Goal: Information Seeking & Learning: Learn about a topic

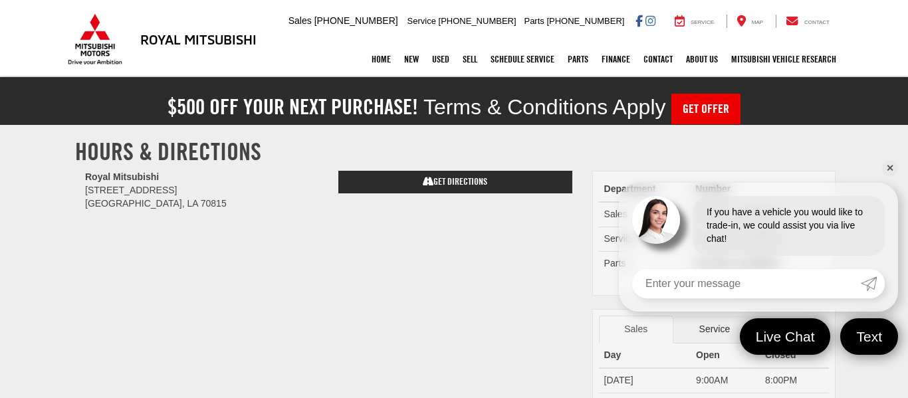
click at [888, 170] on link "✕" at bounding box center [890, 168] width 16 height 16
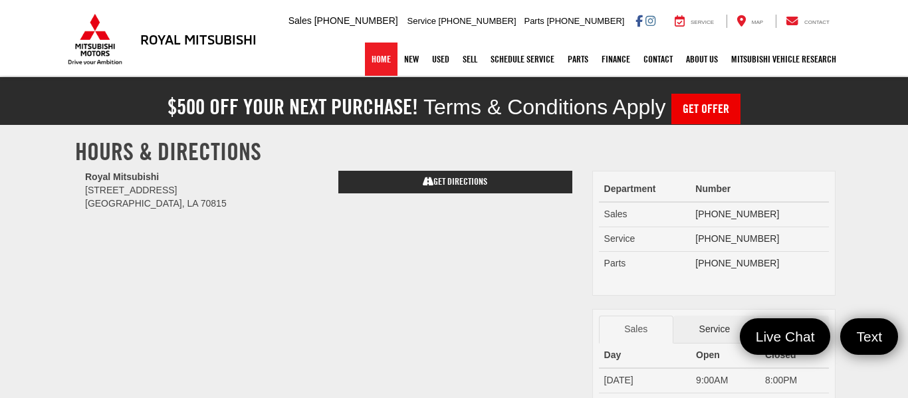
click at [380, 61] on link "Home" at bounding box center [381, 59] width 33 height 33
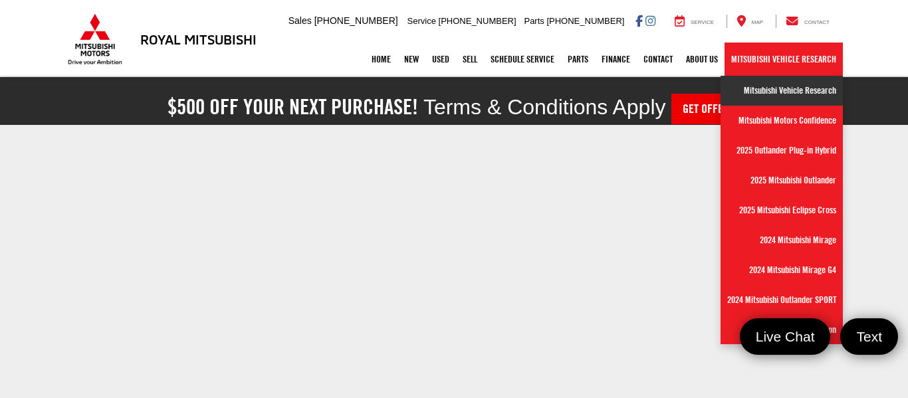
click at [745, 94] on link "Mitsubishi Vehicle Research" at bounding box center [782, 91] width 122 height 30
click at [745, 94] on div "$500 off your next purchase! Terms & Conditions Apply Get Offer" at bounding box center [454, 104] width 777 height 40
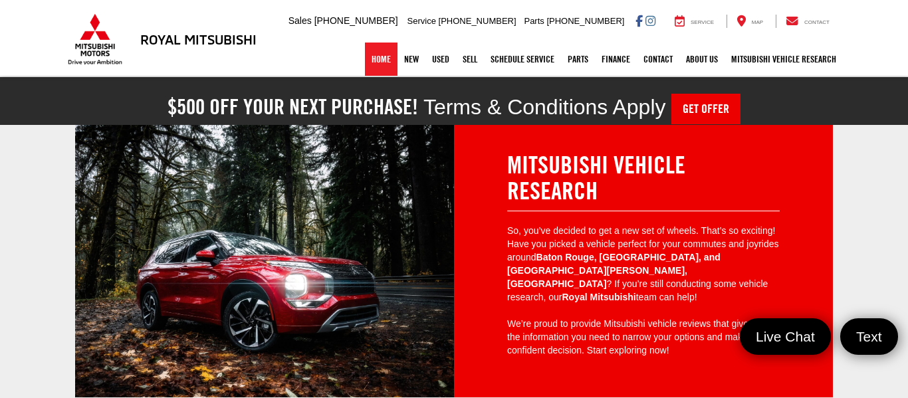
click at [376, 60] on link "Home" at bounding box center [381, 59] width 33 height 33
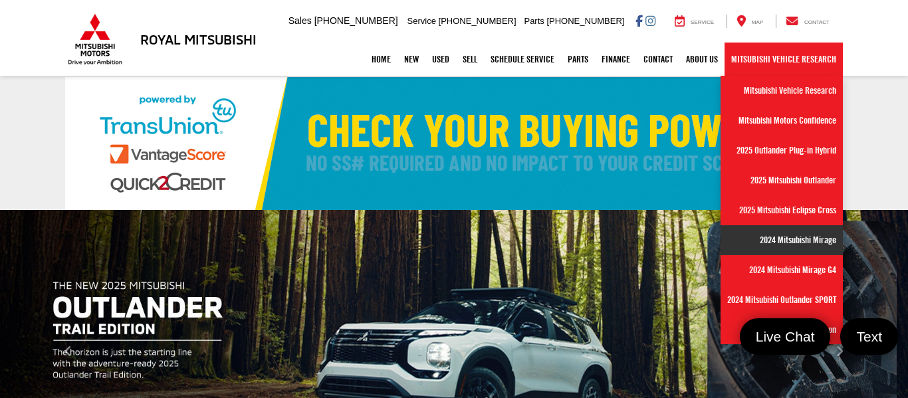
click at [783, 233] on link "2024 Mitsubishi Mirage" at bounding box center [782, 240] width 122 height 30
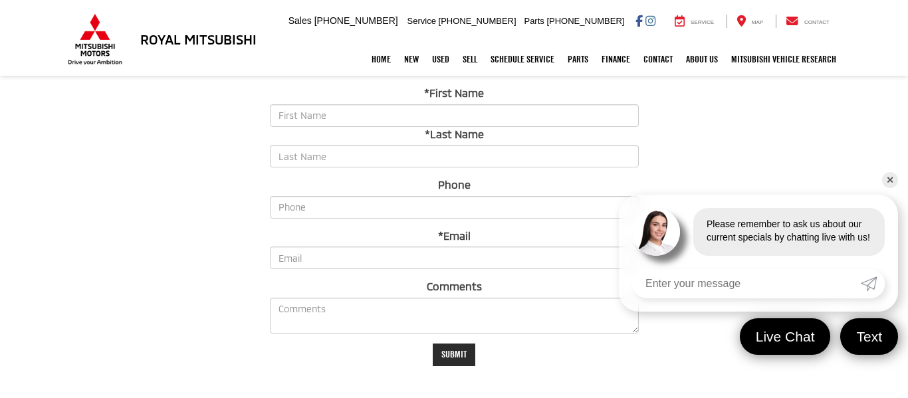
scroll to position [1939, 0]
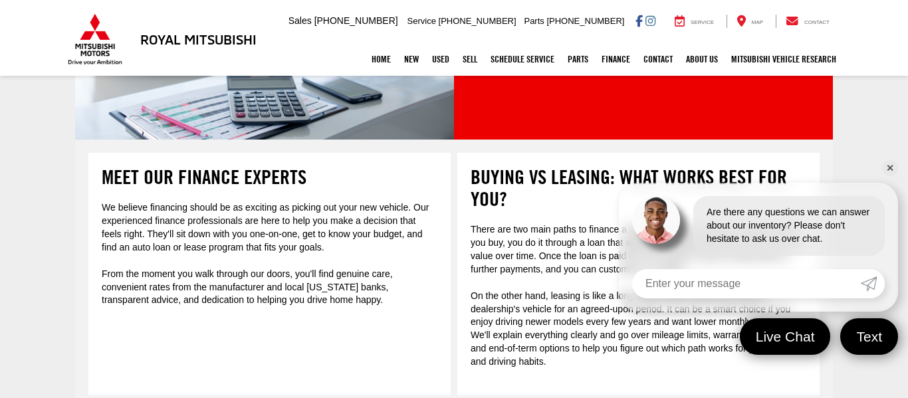
scroll to position [239, 0]
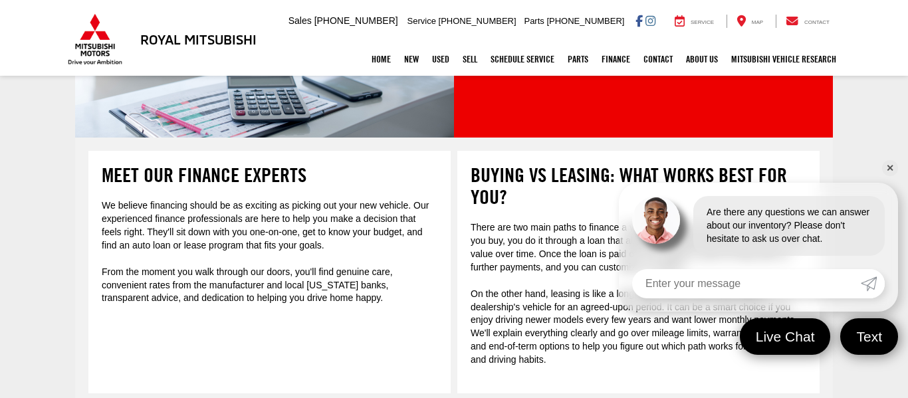
click at [891, 170] on link "✕" at bounding box center [890, 168] width 16 height 16
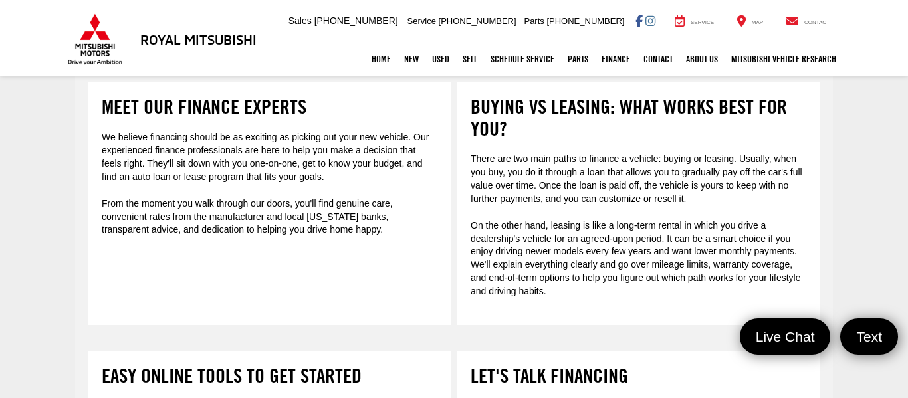
scroll to position [305, 0]
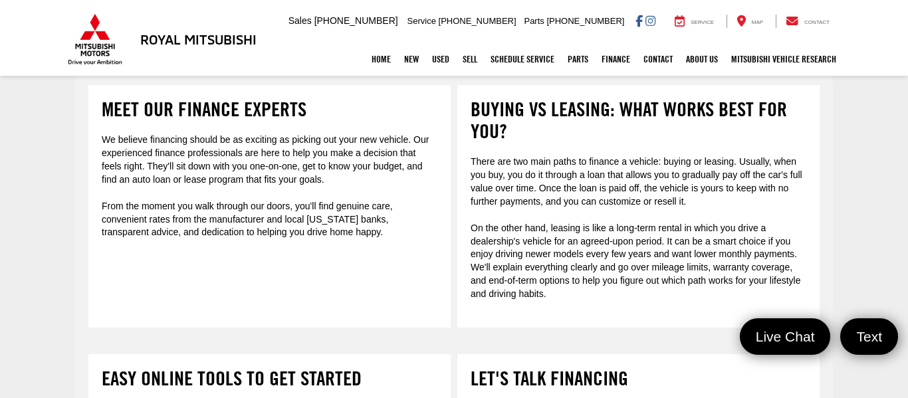
click at [745, 147] on div "Buying vs Leasing: What Works Best for You? There are two main paths to finance…" at bounding box center [638, 206] width 362 height 243
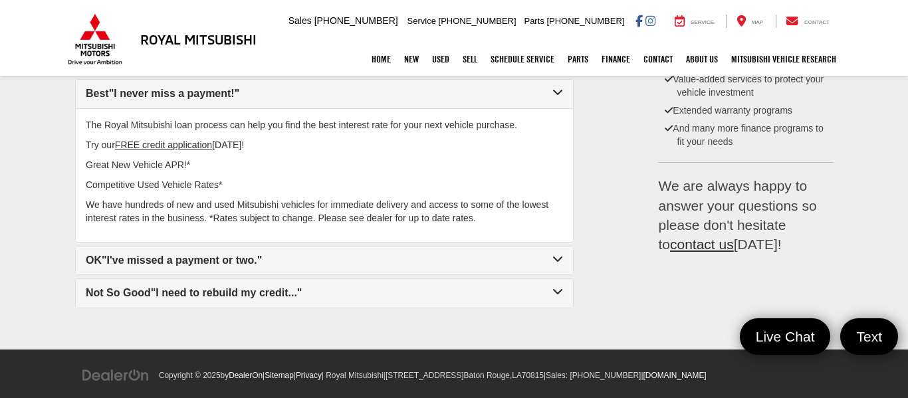
scroll to position [995, 0]
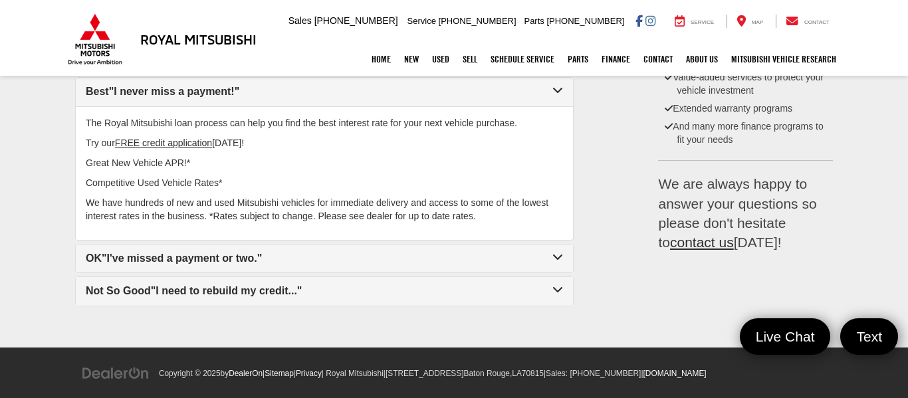
click at [168, 287] on div "Not So Good "I need to rebuild my credit..."" at bounding box center [324, 291] width 497 height 29
click at [174, 284] on div "Not So Good "I need to rebuild my credit..."" at bounding box center [324, 291] width 477 height 15
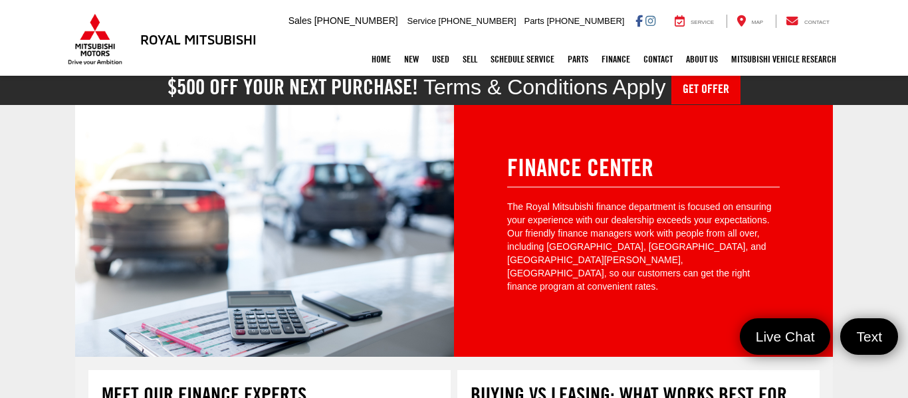
scroll to position [0, 0]
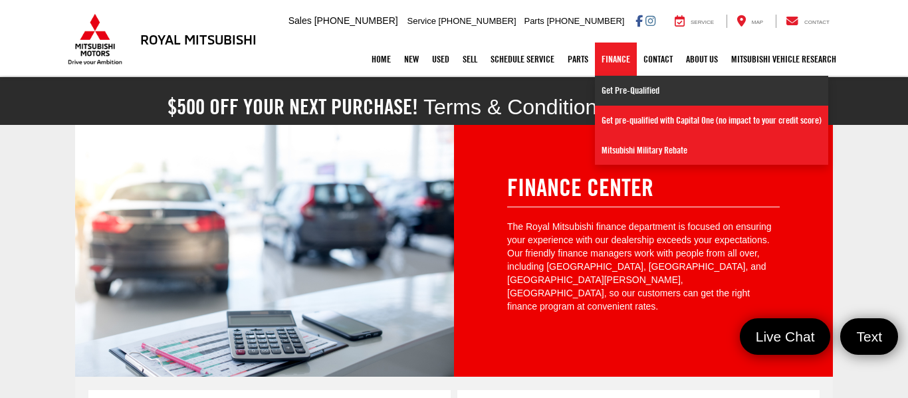
click at [611, 104] on link "Get Pre-Qualified" at bounding box center [711, 91] width 233 height 30
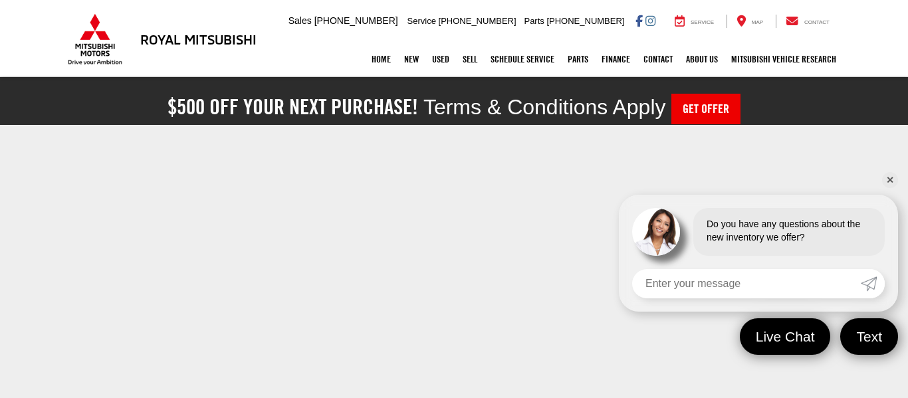
click at [889, 176] on link "✕" at bounding box center [890, 180] width 16 height 16
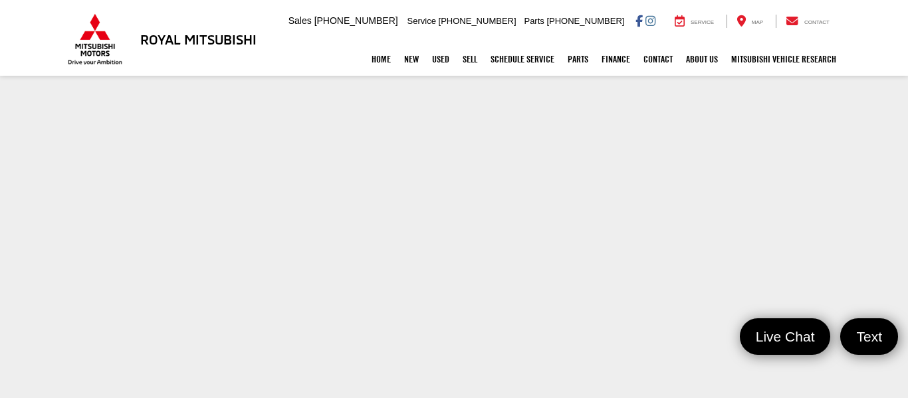
scroll to position [345, 0]
